Goal: Navigation & Orientation: Find specific page/section

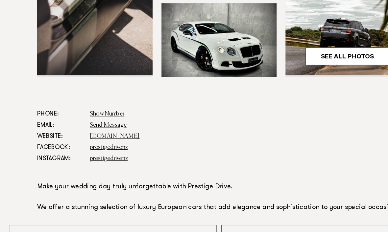
scroll to position [255, 0]
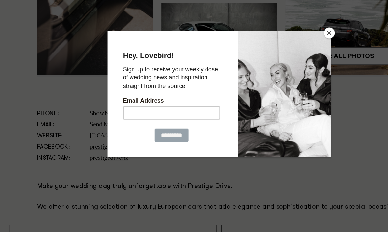
click at [291, 32] on button "Close" at bounding box center [291, 37] width 10 height 10
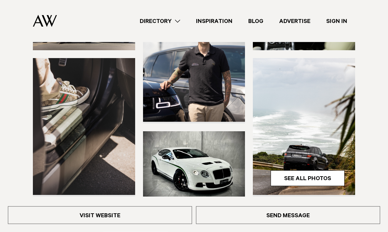
scroll to position [91, 0]
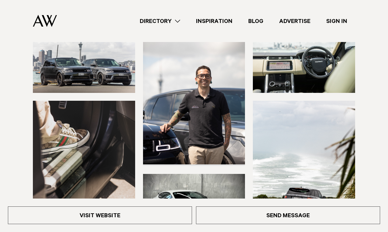
click at [216, 23] on link "Inspiration" at bounding box center [214, 21] width 52 height 9
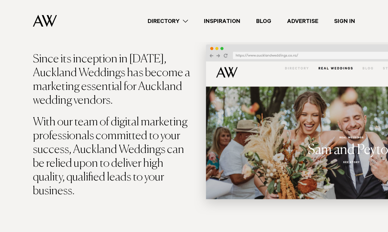
scroll to position [149, 0]
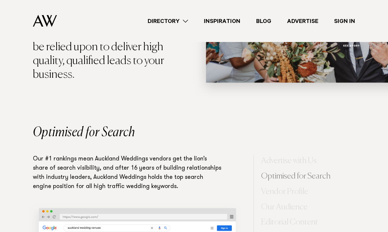
click at [207, 181] on p "Our #1 rankings mean Auckland Weddings vendors get the lion’s share of search v…" at bounding box center [128, 173] width 190 height 37
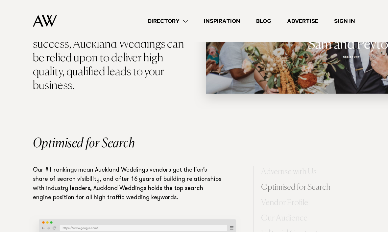
scroll to position [255, 0]
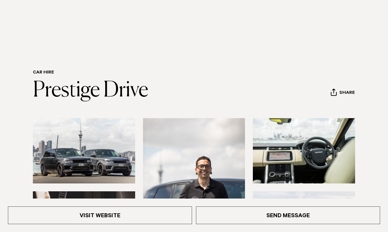
scroll to position [91, 0]
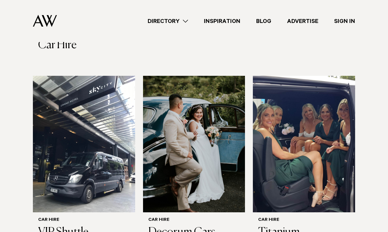
scroll to position [382, 0]
